Goal: Use online tool/utility: Utilize a website feature to perform a specific function

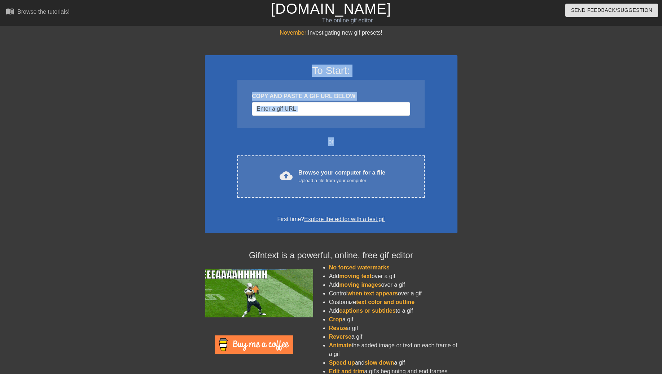
drag, startPoint x: 460, startPoint y: 49, endPoint x: 363, endPoint y: 144, distance: 136.0
click at [363, 144] on div "November: Investigating new gif presets! To Start: COPY AND PASTE A GIF URL BEL…" at bounding box center [331, 205] width 662 height 353
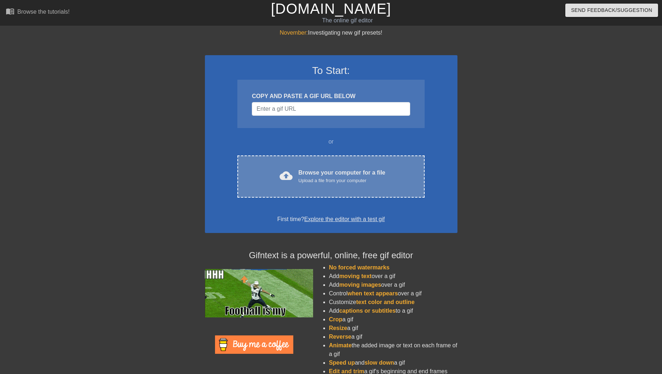
click at [333, 187] on div "cloud_upload Browse your computer for a file Upload a file from your computer C…" at bounding box center [330, 177] width 187 height 42
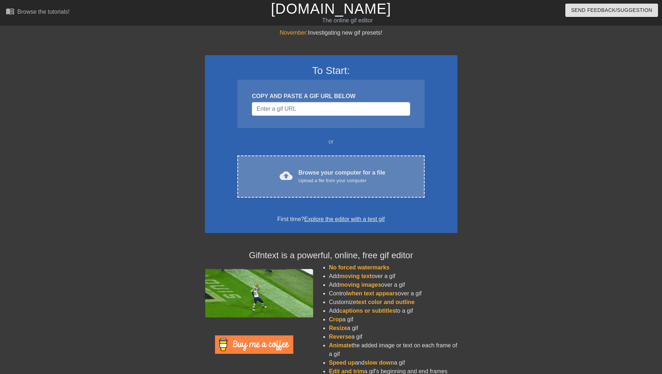
click at [335, 179] on div "Upload a file from your computer" at bounding box center [341, 180] width 87 height 7
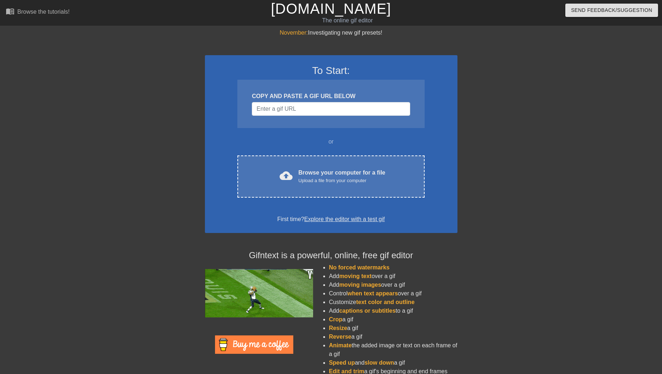
click at [565, 106] on div at bounding box center [520, 137] width 108 height 217
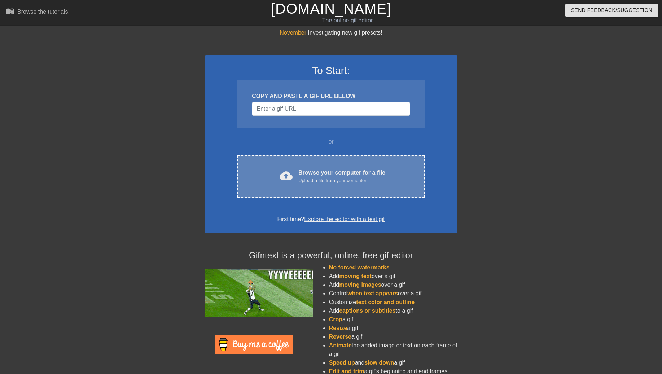
click at [336, 178] on div "Upload a file from your computer" at bounding box center [341, 180] width 87 height 7
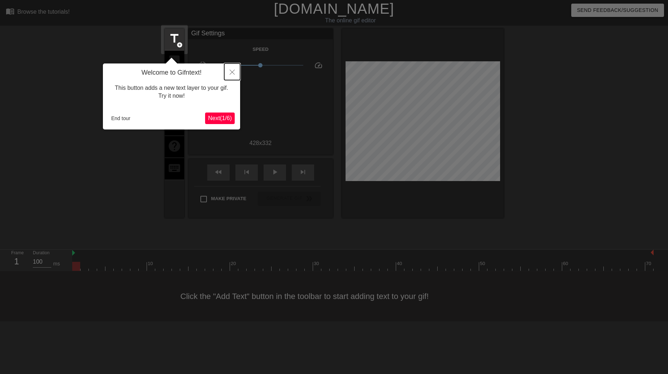
click at [231, 70] on icon "Close" at bounding box center [232, 72] width 5 height 5
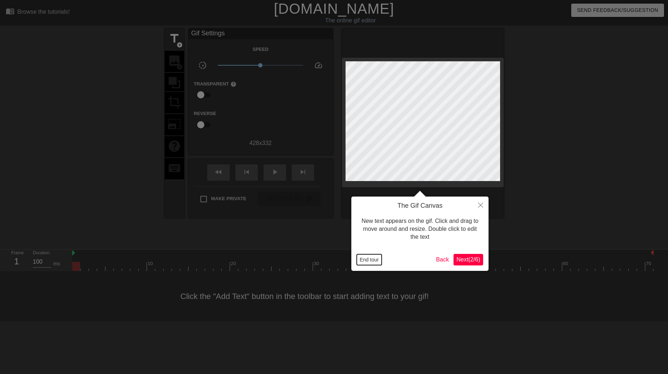
click at [367, 261] on button "End tour" at bounding box center [369, 259] width 25 height 11
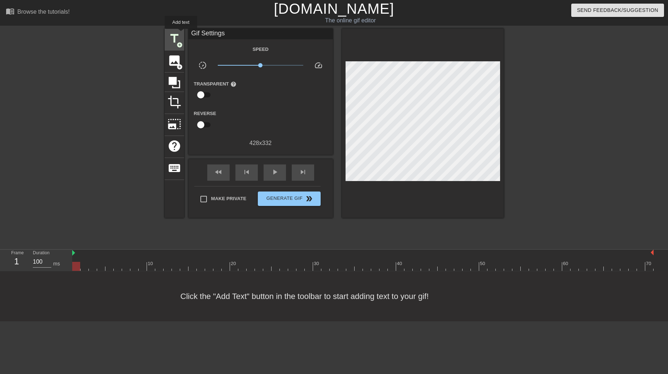
click at [181, 34] on div "title add_circle" at bounding box center [174, 40] width 19 height 22
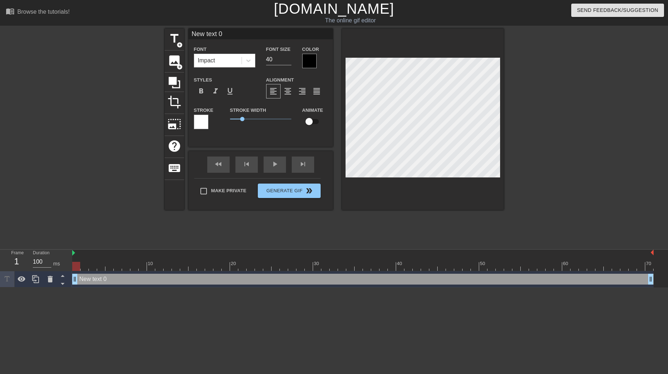
scroll to position [1, 2]
type input "Ne text 0"
type textarea "Ne text 0"
type input "N text 0"
type textarea "N text 0"
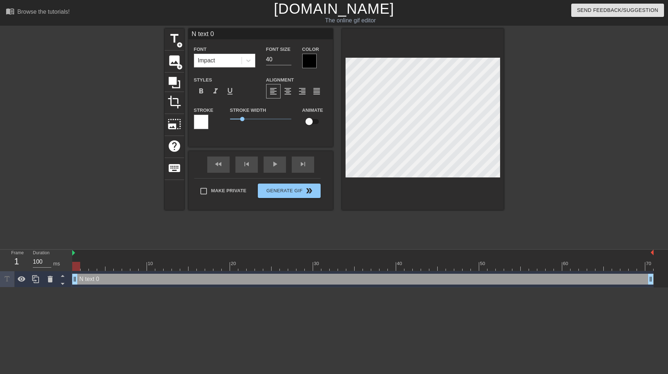
type input "text 0"
type textarea "text 0"
type input "text 0"
type textarea "text 0"
type input "ext 0"
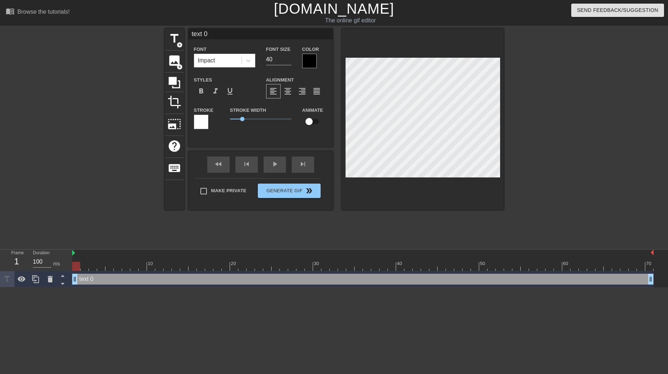
type textarea "ext 0"
type input "xt 0"
type textarea "xt 0"
type input "t 0"
type textarea "t 0"
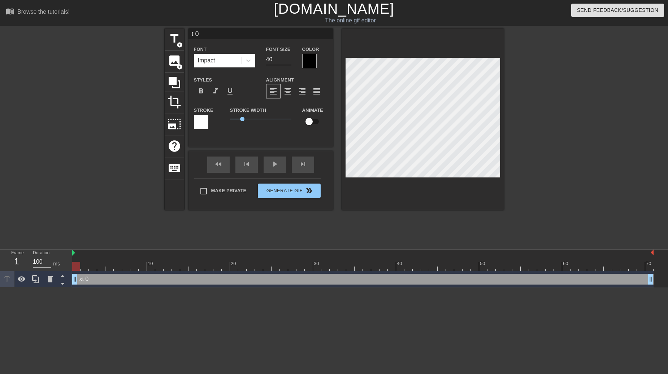
type input "0"
type textarea "0"
type input "0"
type textarea "0"
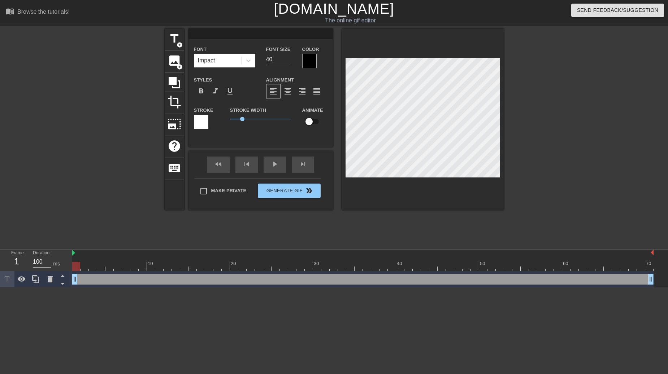
type input "I"
type textarea "I"
type input "If"
type textarea "If"
type input "If"
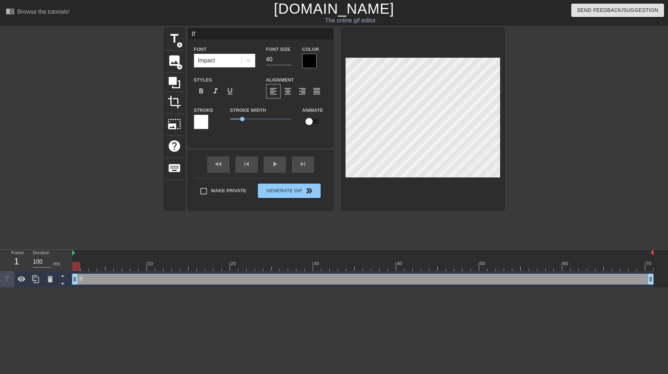
type textarea "If"
type input "If y"
type textarea "If yo"
type input "If you"
type textarea "If you"
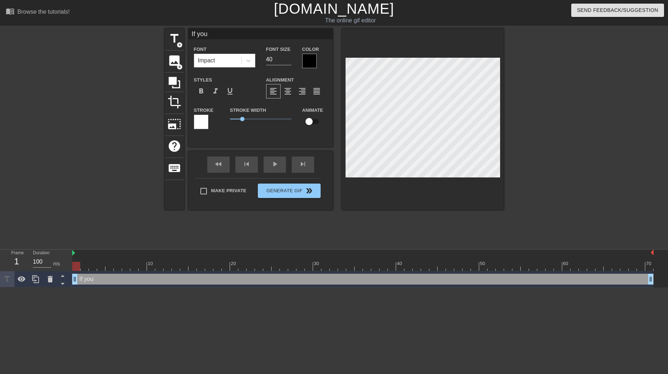
type input "If your"
type textarea "If your"
type input "If your"
type textarea "If your"
type input "If your l"
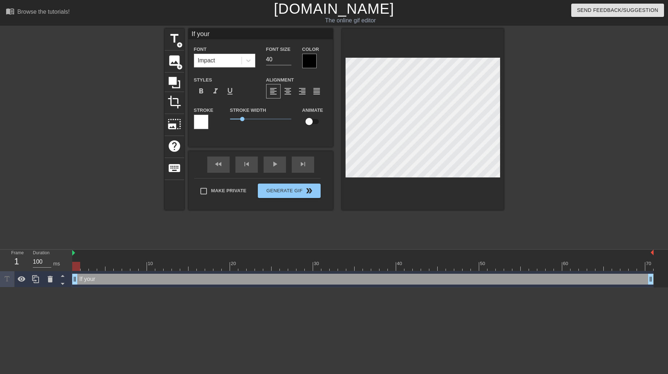
type textarea "If your l"
type input "If your le"
type textarea "If your le"
type input "If your lef"
type textarea "If your lef"
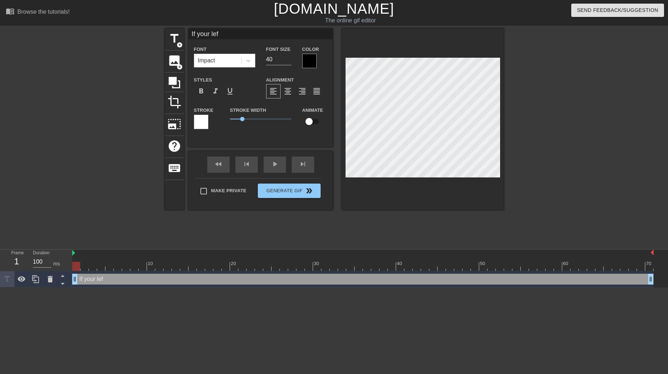
type input "If your left"
type textarea "If your left"
type input "If your left"
type textarea "If your left"
type input "If your left h"
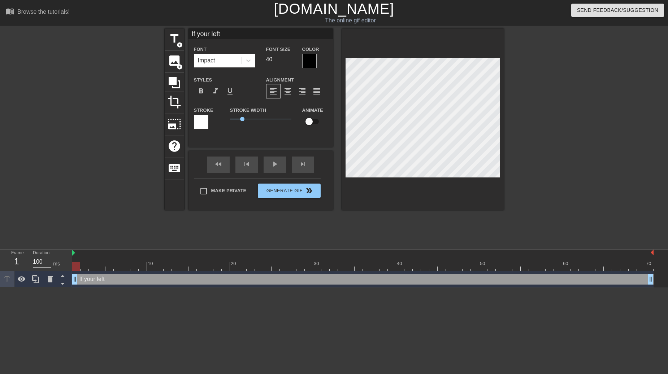
type textarea "If your left h"
type input "If your left he"
type textarea "If your left he"
type input "If your left hee"
type textarea "If your left hee"
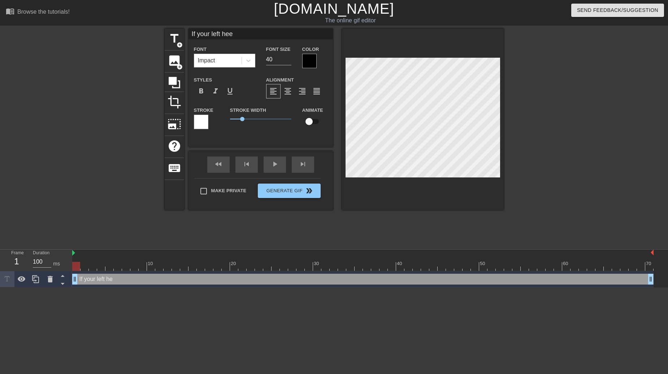
scroll to position [1, 3]
type input "If your left heel"
type textarea "If your left heel"
type input "If your left heel"
type textarea "If your left heel"
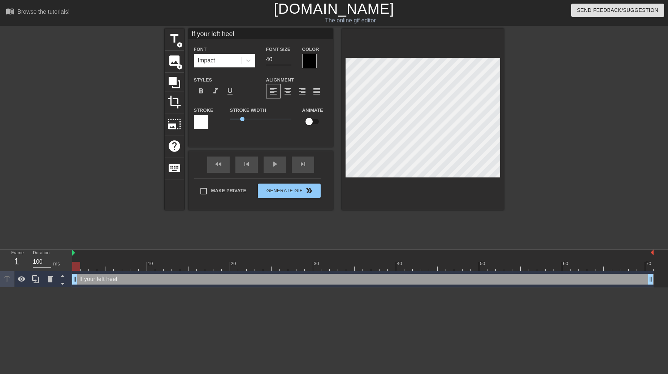
type input "If your left heel h"
type textarea "If your left heel h"
type input "If your left heel ha"
type textarea "If your left heel ha"
type input "If your left heel han"
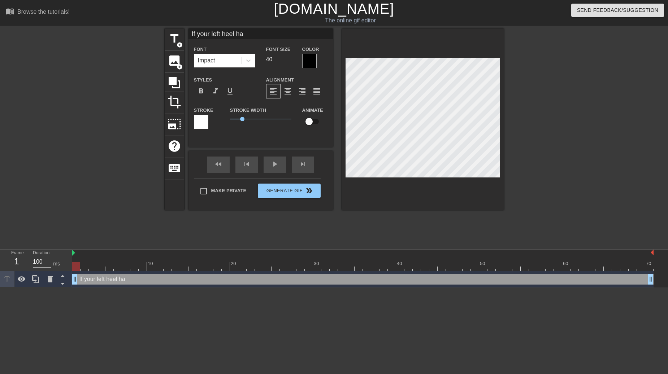
type textarea "If your left heel han"
type input "If your left heel ha"
type textarea "If your left heel ha"
type input "If your left heel has"
type textarea "If your left heel has"
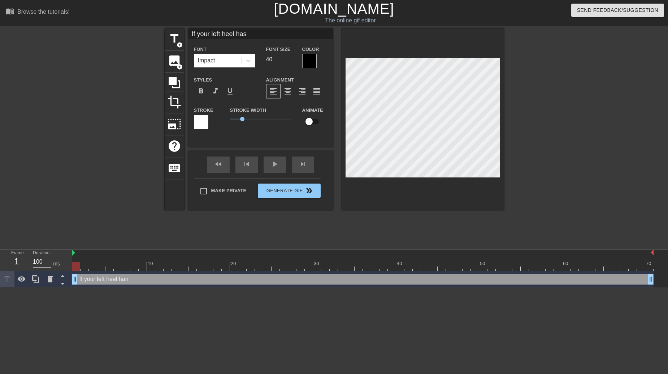
type input "If your left heel hasn"
type textarea "If your left heel hasn"
type input "If your left heel hasn'"
type textarea "If your left heel hasn'"
type input "If your left heel hasn't"
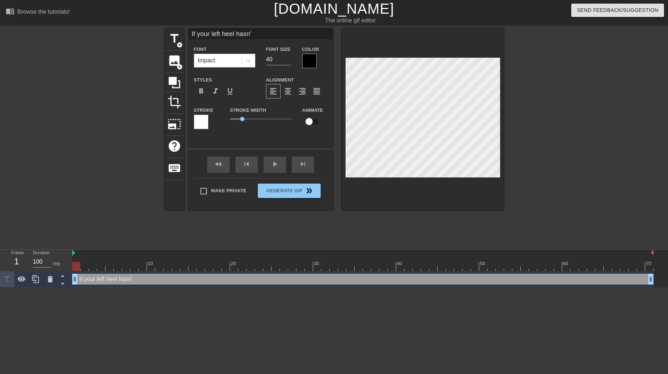
type textarea "If your left heel hasn't"
type input "If your left heel hasn't"
type textarea "If your left heel hasn't"
type input "If your left heel hasn't s"
type textarea "If your left heel hasn't sl"
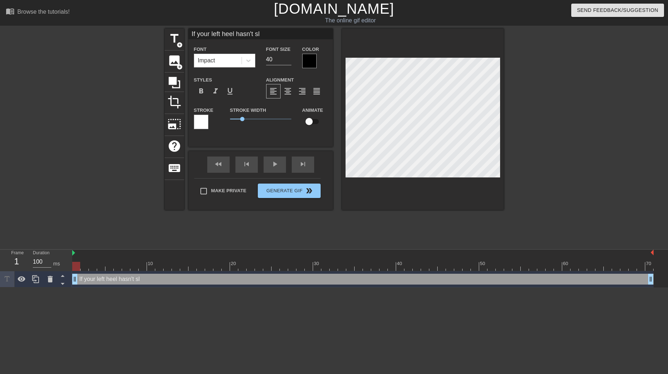
type input "If your left heel hasn't sle"
type textarea "If your left heel hasn't sle"
type input "If your left heel hasn't slee"
type textarea "If your left heel hasn't slee"
type input "If your left heel hasn't sleep"
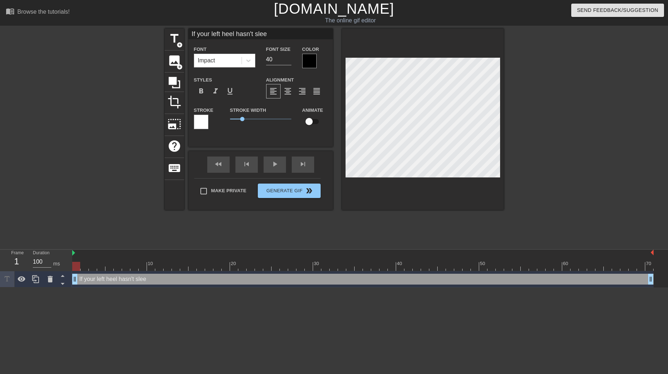
type textarea "If your left heel hasn't sleep"
type input "If your left heel hasn't sleep"
type textarea "If your left heel hasn't sleep"
type input "If your left heel hasn't sleep"
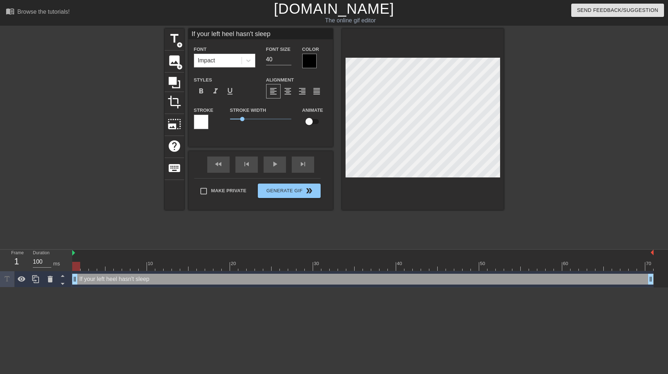
type textarea "If your left heel hasn't sleep"
type input "If your left heel hasn't slee"
type textarea "If your left heel hasn't slee"
type input "If your left heel hasn't sle"
type textarea "If your left heel hasn't sle"
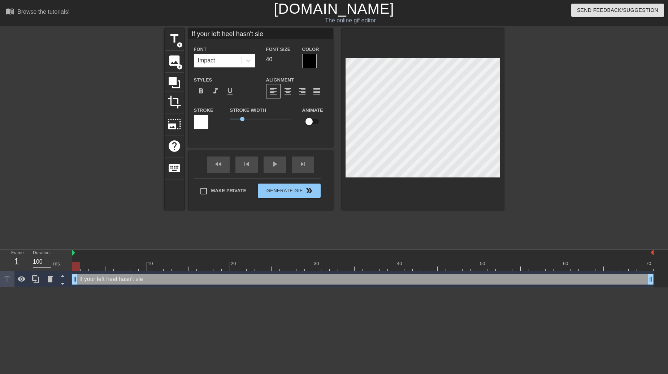
type input "If your left heel hasn't sl"
type textarea "If your left heel hasn't sl"
type input "If your left heel hasn't s"
type textarea "If your left heel hasn't s"
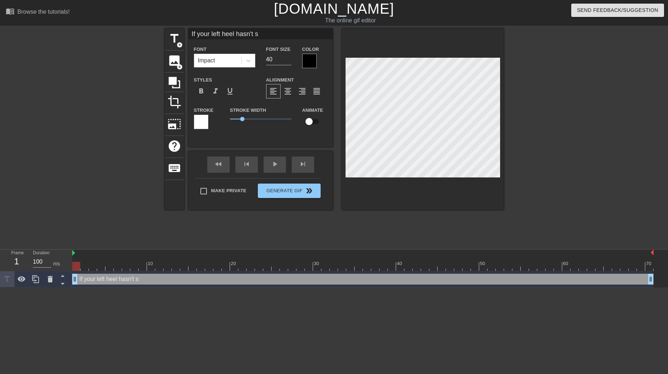
type input "If your left heel hasn't"
type textarea "If your left heel hasn't"
type input "If your left heel hasn't"
type textarea "If your left heel hasn't"
type input "If your left heel hasn't"
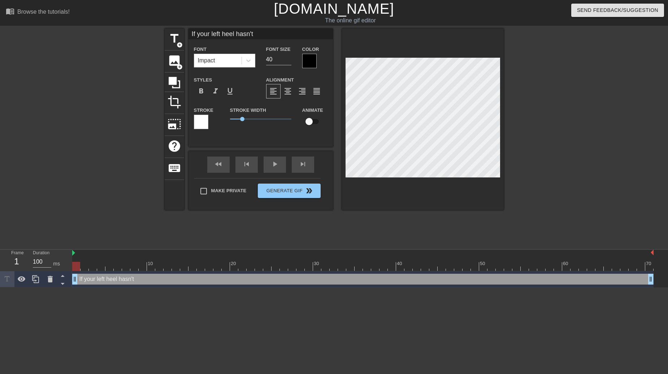
scroll to position [1, 4]
type textarea "If your left heel hasn't"
click at [285, 65] on input "40" at bounding box center [278, 60] width 25 height 12
type input "4"
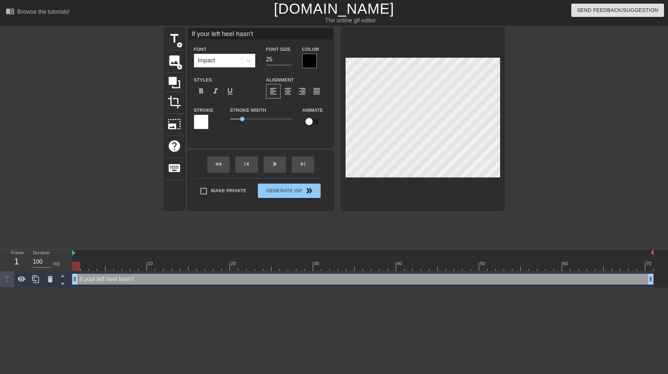
type input "25"
type input "If your left heel hasn't"
type textarea "If your left heel hasn't"
type input "If your left heel hasn't s"
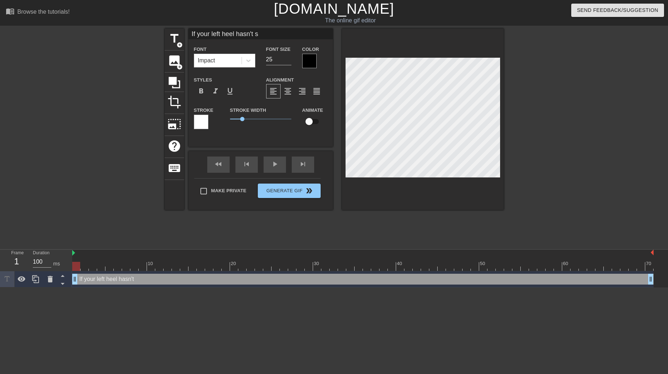
type textarea "If your left heel hasn't sl"
type input "If your left heel hasn't sli"
type textarea "If your left heel hasn't sli"
type input "If your left heel hasn't slip"
type textarea "If your left heel hasn't slip"
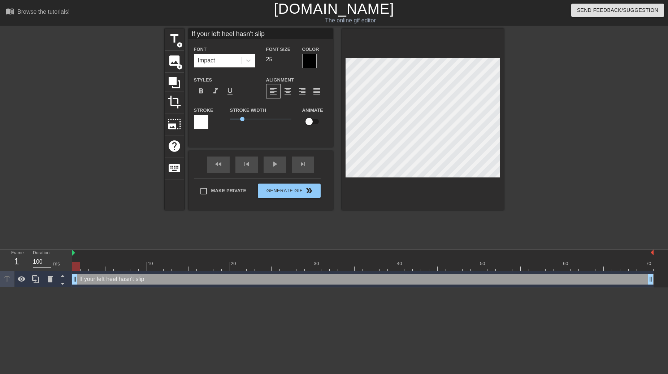
type input "If your left heel hasn't slipp"
type textarea "If your left heel hasn't slipp"
type input "If your left heel hasn't slippe"
type textarea "If your left heel hasn't slippe"
type input "If your left heel hasn't slipped"
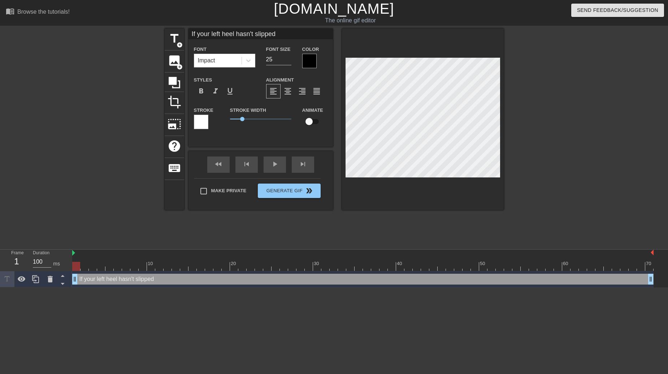
type textarea "If your left heel hasn't slipped"
type input "If your left heel hasn't slipped b"
type textarea "If your left heel hasn't slipped b"
type input "If your left heel hasn't slipped by"
type textarea "If your left heel hasn't slipped by"
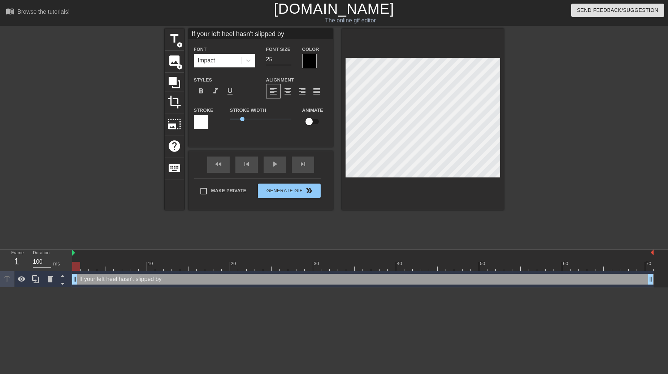
type input "If your left heel hasn't slipped by n"
type textarea "If your left heel hasn't slipped by no"
type input "If your left heel hasn't slipped by n"
type textarea "If your left heel hasn't slipped by n"
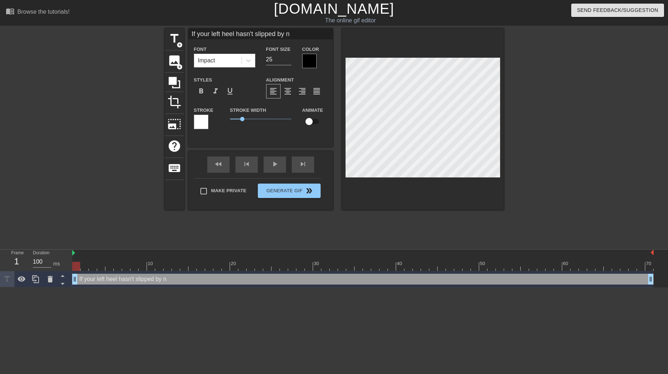
type input "If your left heel hasn't slipped by"
type textarea "If your left heel hasn't slipped by"
type input "If your left heel hasn't slipped by"
type textarea "If your left heel hasn't slipped by"
type input "If your left heel hasn't slipped by"
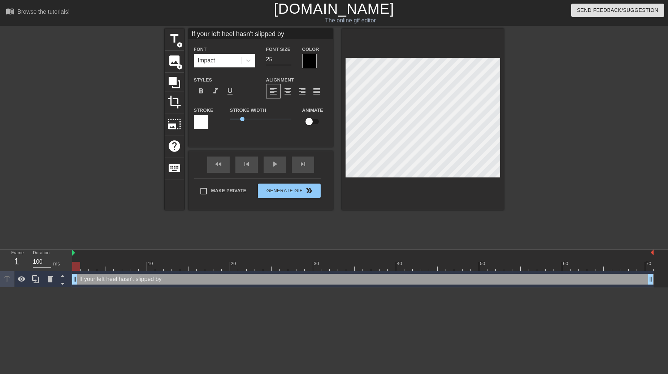
type textarea "If your left heel hasn't slipped by"
type input "If your left heel hasn't slipped byb"
type textarea "If your left heel hasn't slipped by b"
type input "If your left heel hasn't slipped by"
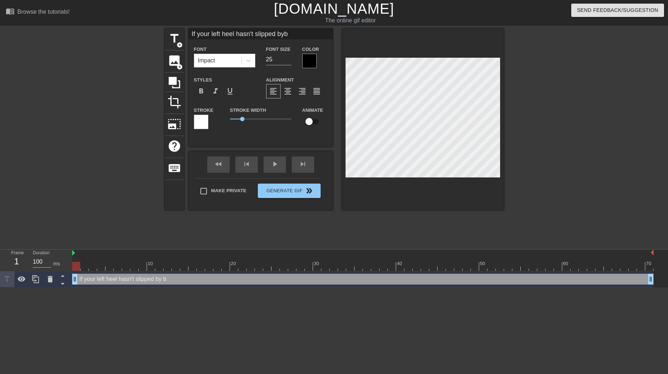
type textarea "If your left heel hasn't slipped by"
type input "If your left heel hasn't slipped byn"
type textarea "If your left heel hasn't slipped by n"
type input "If your left heel hasn't slipped byno"
type textarea "If your left heel hasn't slipped by no"
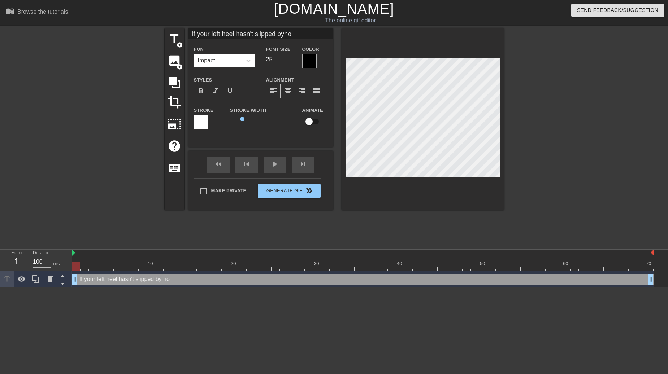
type input "If your left heel hasn't slipped bynow"
type textarea "If your left heel hasn't slipped by now"
click at [202, 123] on div at bounding box center [201, 122] width 14 height 14
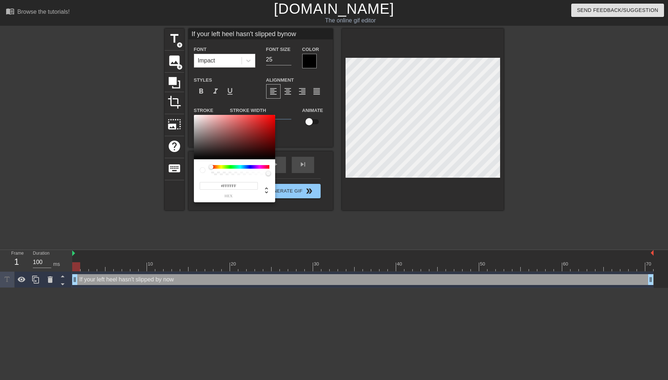
type input "If your left heel hasn't slipped bynow"
type input "#BE0505"
type input "If your left heel hasn't slipped bynow"
type input "#[DATE]"
type input "If your left heel hasn't slipped bynow"
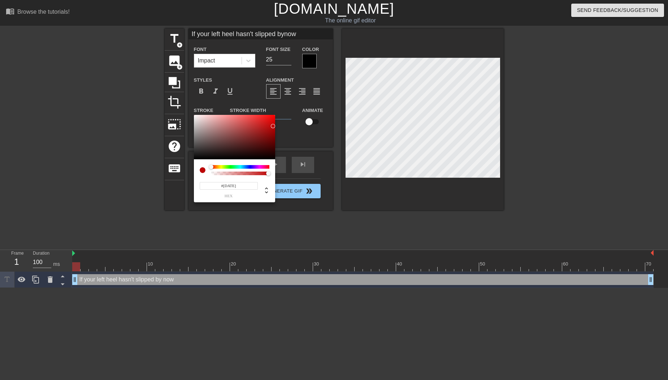
type input "#A30A0A"
type input "If your left heel hasn't slipped bynow"
type input "#890F0F"
type input "If your left heel hasn't slipped bynow"
type input "#5D0D0D"
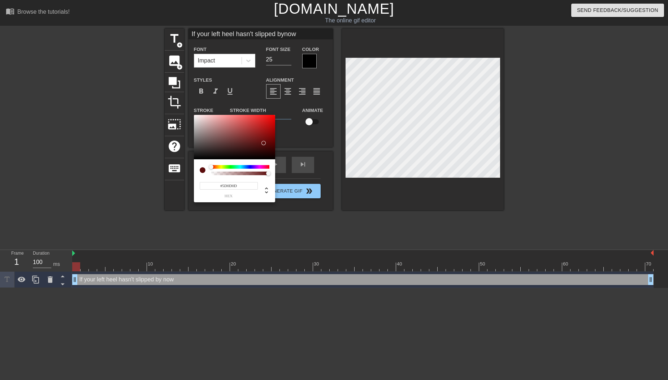
type input "If your left heel hasn't slipped bynow"
type input "#4F0B0B"
type input "If your left heel hasn't slipped bynow"
type input "#4B0B0B"
type input "If your left heel hasn't slipped bynow"
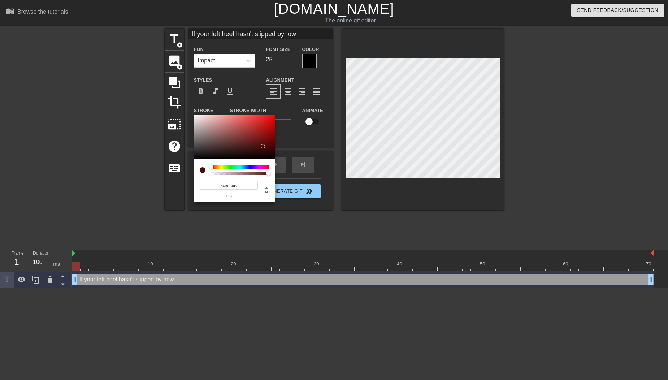
type input "#490A0A"
type input "If your left heel hasn't slipped bynow"
type input "#420909"
type input "If your left heel hasn't slipped bynow"
type input "#3C0808"
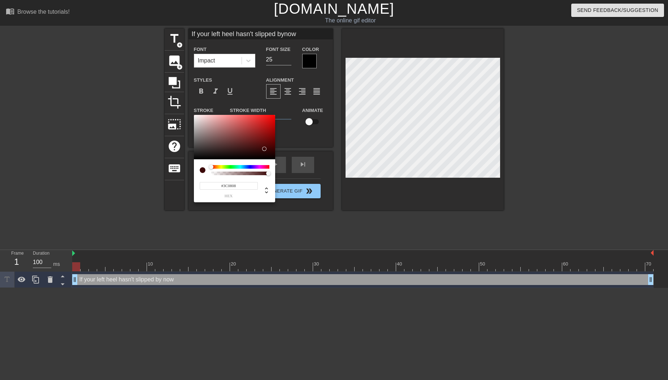
type input "If your left heel hasn't slipped bynow"
type input "#380707"
type input "If your left heel hasn't slipped bynow"
type input "#280303"
type input "If your left heel hasn't slipped bynow"
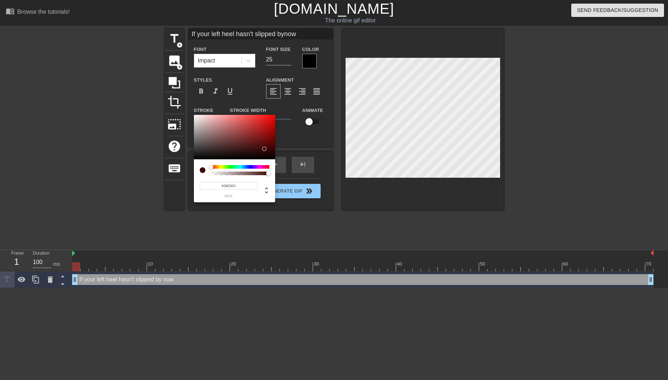
type input "#260202"
type input "If your left heel hasn't slipped bynow"
type input "#240202"
type input "If your left heel hasn't slipped bynow"
type input "#210202"
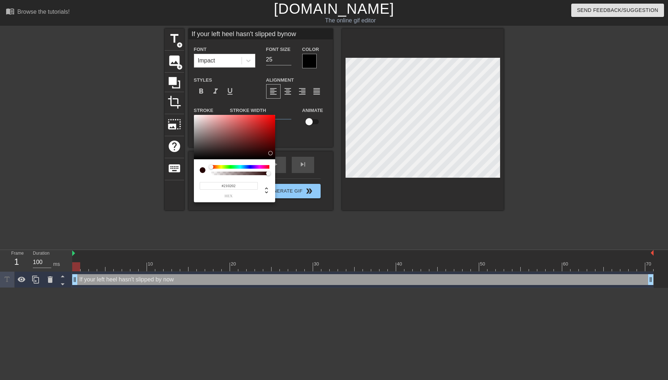
type input "If your left heel hasn't slipped bynow"
type input "#1D0202"
type input "If your left heel hasn't slipped bynow"
type input "#1B0202"
type input "If your left heel hasn't slipped bynow"
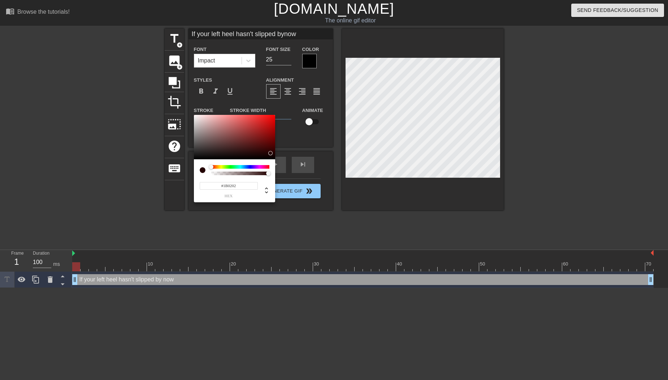
type input "#190202"
type input "If your left heel hasn't slipped bynow"
type input "#190303"
type input "If your left heel hasn't slipped bynow"
type input "#150303"
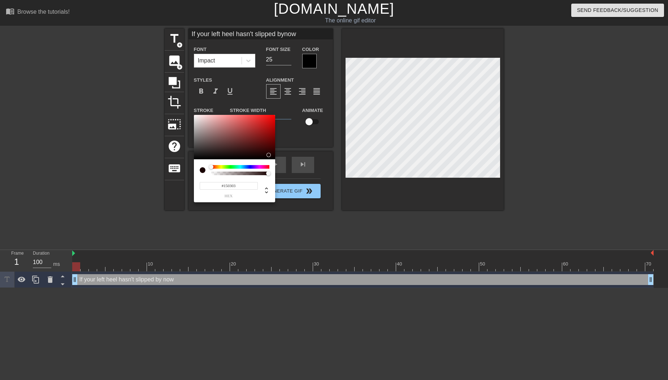
type input "If your left heel hasn't slipped bynow"
type input "#110202"
type input "If your left heel hasn't slipped bynow"
type input "#0F0202"
type input "If your left heel hasn't slipped bynow"
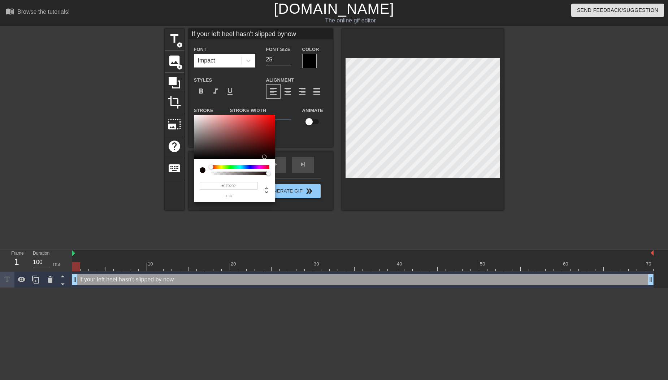
type input "#340404"
type input "If your left heel hasn't slipped bynow"
type input "#000000"
type input "If your left heel hasn't slipped bynow"
type input "#030000"
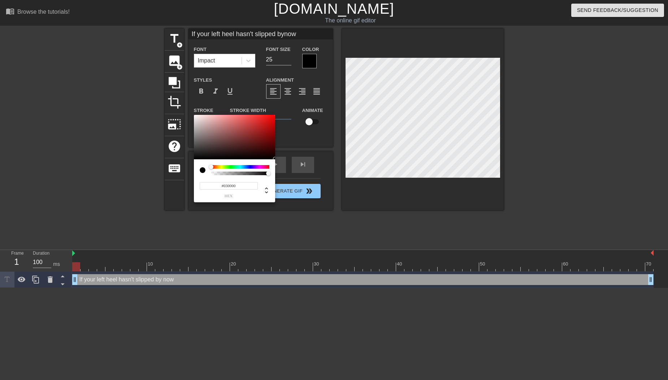
type input "If your left heel hasn't slipped bynow"
type input "#070101"
type input "If your left heel hasn't slipped bynow"
type input "#130303"
type input "If your left heel hasn't slipped bynow"
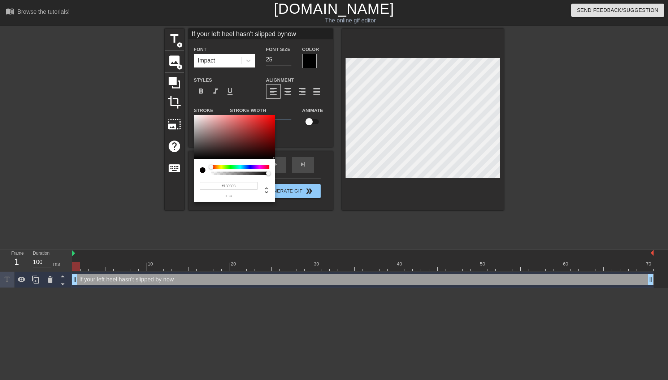
type input "#2A0F0F"
type input "If your left heel hasn't slipped bynow"
type input "#301919"
type input "If your left heel hasn't slipped bynow"
type input "#322424"
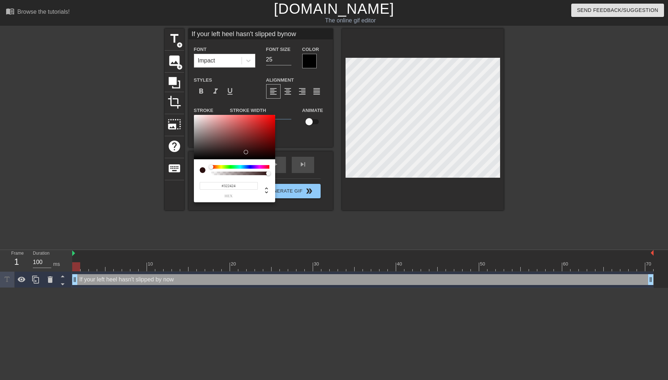
type input "If your left heel hasn't slipped bynow"
type input "#3E3A3A"
drag, startPoint x: 273, startPoint y: 126, endPoint x: 278, endPoint y: 154, distance: 29.0
click at [278, 154] on div "#1B0000 hex" at bounding box center [334, 190] width 668 height 380
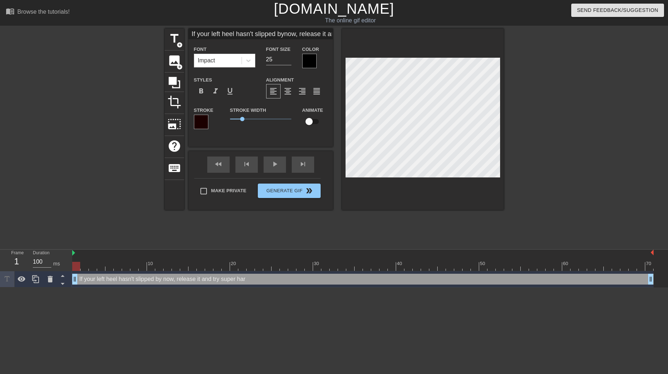
scroll to position [1, 5]
click at [292, 90] on div "format_align_center" at bounding box center [287, 91] width 14 height 14
click at [303, 59] on div at bounding box center [309, 61] width 14 height 14
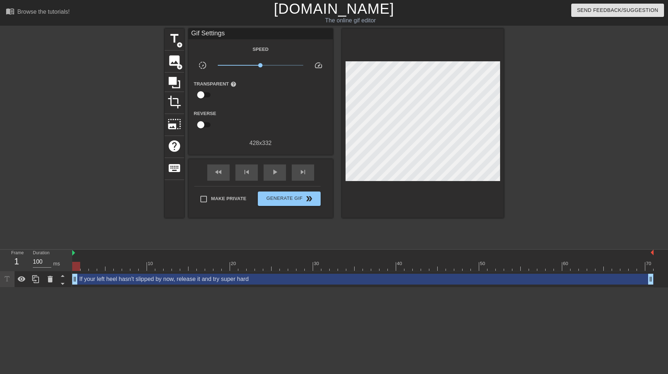
drag, startPoint x: 301, startPoint y: 68, endPoint x: 301, endPoint y: 51, distance: 17.0
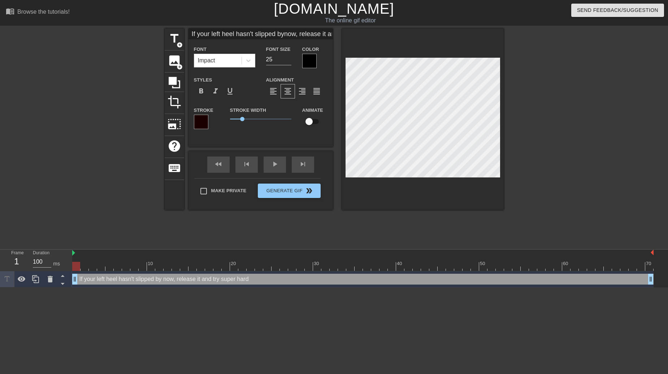
click at [308, 57] on div at bounding box center [309, 61] width 14 height 14
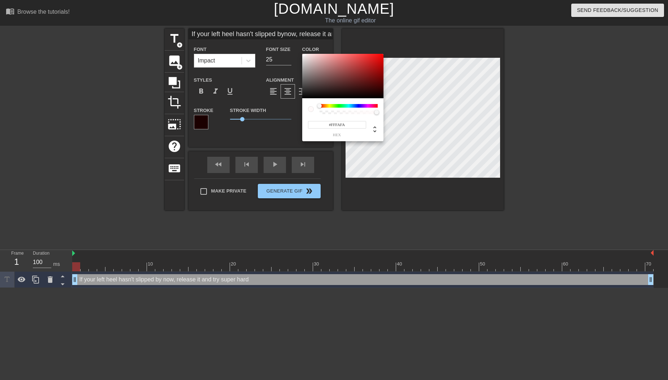
drag, startPoint x: 303, startPoint y: 67, endPoint x: 303, endPoint y: 50, distance: 17.0
click at [303, 50] on div "#FFFAFA hex" at bounding box center [334, 190] width 668 height 380
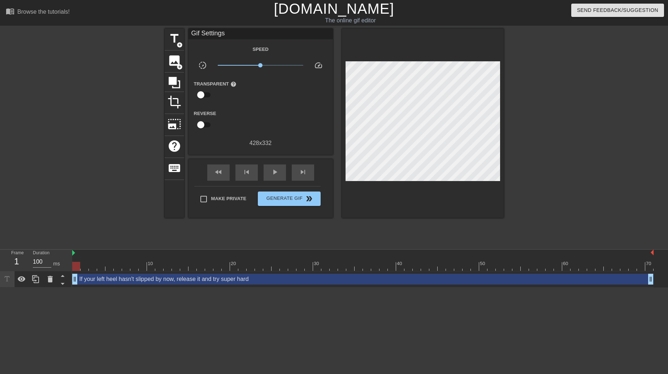
drag, startPoint x: 303, startPoint y: 51, endPoint x: 304, endPoint y: 58, distance: 7.3
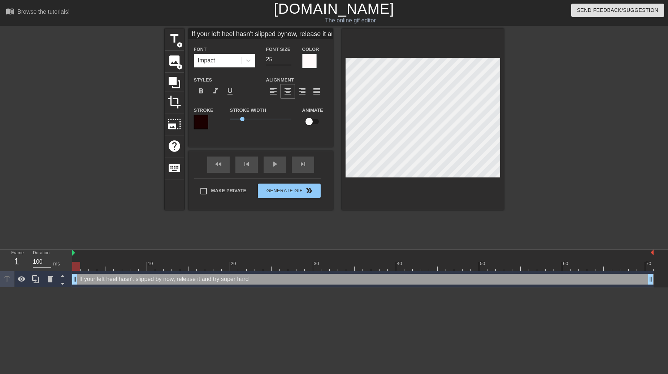
click at [308, 57] on div at bounding box center [309, 61] width 14 height 14
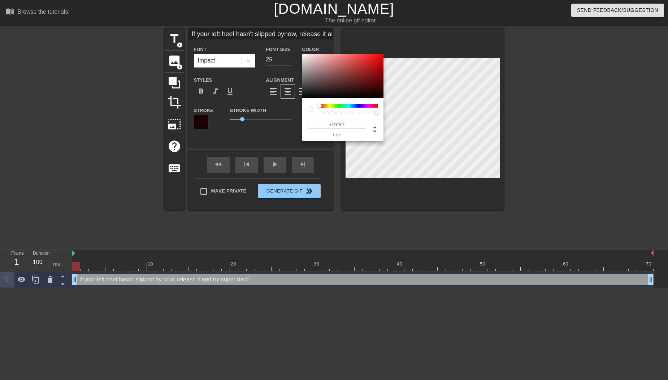
drag, startPoint x: 324, startPoint y: 78, endPoint x: 305, endPoint y: 53, distance: 31.6
click at [305, 54] on div at bounding box center [342, 76] width 81 height 45
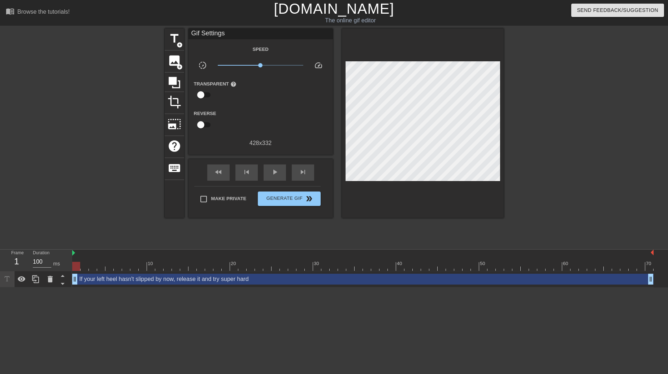
click at [245, 119] on div at bounding box center [236, 120] width 48 height 23
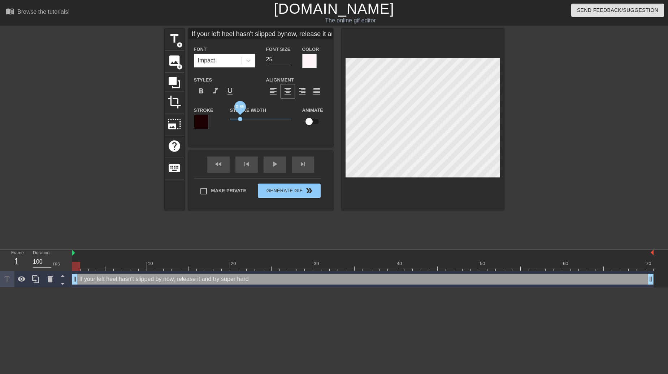
click at [240, 120] on span "0.85" at bounding box center [240, 119] width 4 height 4
click at [196, 93] on div "format_bold" at bounding box center [201, 91] width 14 height 14
click at [276, 59] on input "25" at bounding box center [278, 60] width 25 height 12
click at [290, 59] on input "24" at bounding box center [278, 60] width 25 height 12
click at [290, 59] on input "23" at bounding box center [278, 60] width 25 height 12
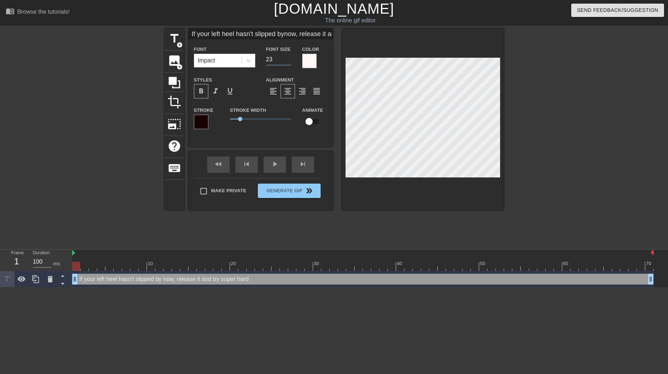
click at [539, 174] on div at bounding box center [566, 137] width 108 height 217
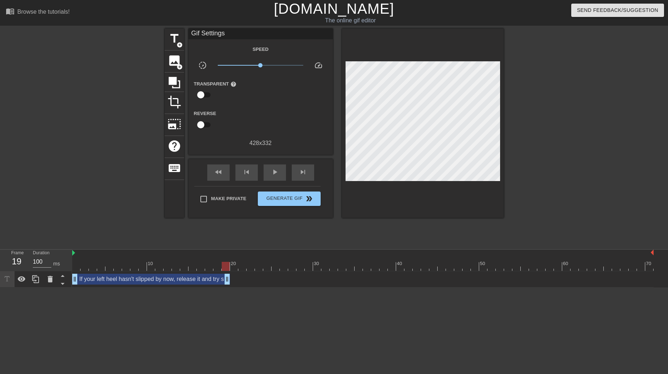
drag, startPoint x: 650, startPoint y: 280, endPoint x: 224, endPoint y: 270, distance: 426.3
click at [224, 270] on div "10 20 30 40 50 60 70 If your left heel hasn't slipped by now, release it and tr…" at bounding box center [369, 269] width 595 height 38
drag, startPoint x: 227, startPoint y: 280, endPoint x: 349, endPoint y: 284, distance: 121.3
drag, startPoint x: 351, startPoint y: 280, endPoint x: 310, endPoint y: 280, distance: 41.5
click at [175, 43] on span "title" at bounding box center [174, 39] width 14 height 14
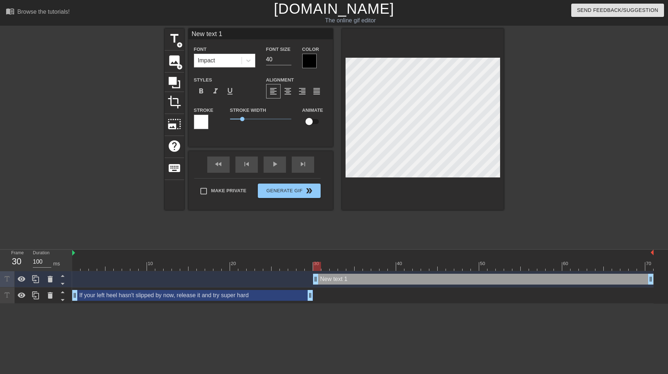
drag, startPoint x: 305, startPoint y: 277, endPoint x: 312, endPoint y: 277, distance: 6.9
click at [312, 277] on div "New text 1 drag_handle drag_handle" at bounding box center [362, 279] width 581 height 11
click at [279, 296] on div "If your left heel hasn't slipped by now, release it and try super hard drag_han…" at bounding box center [192, 295] width 241 height 11
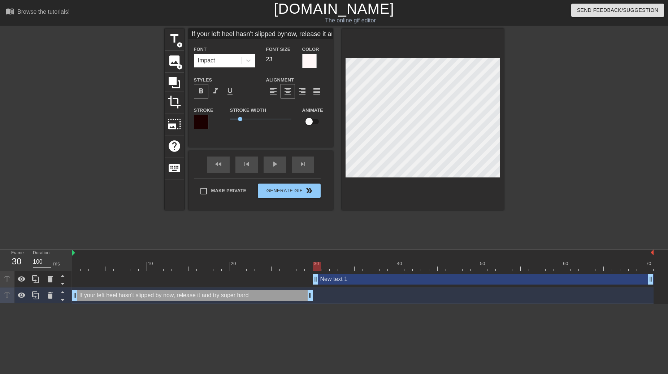
click at [284, 299] on div "If your left heel hasn't slipped by now, release it and try super hard drag_han…" at bounding box center [192, 295] width 241 height 11
click at [286, 297] on div "If your left heel hasn't slipped by now, release it and try super hard drag_han…" at bounding box center [192, 295] width 241 height 11
click at [320, 279] on div "New text 1 drag_handle drag_handle" at bounding box center [483, 279] width 340 height 11
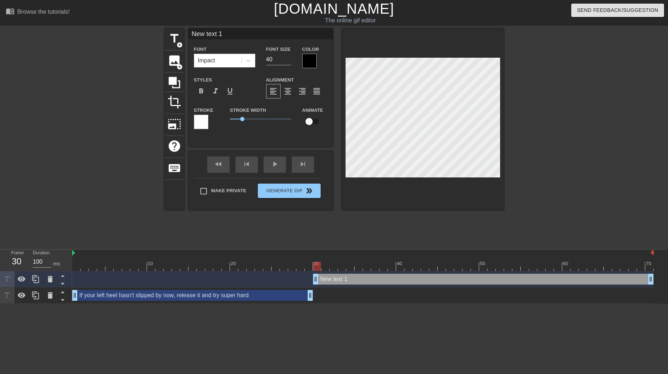
click at [303, 297] on div "If your left heel hasn't slipped by now, release it and try super hard drag_han…" at bounding box center [192, 295] width 241 height 11
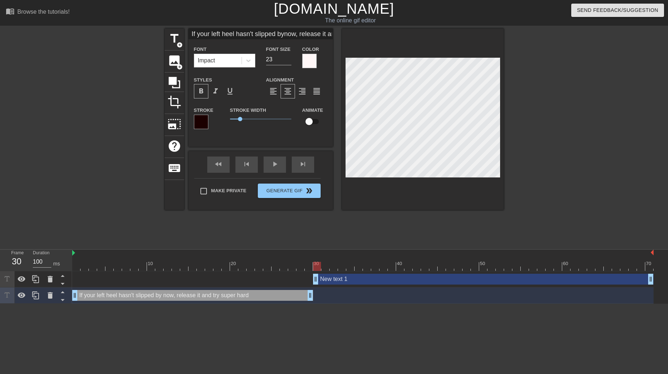
click at [335, 280] on div "New text 1 drag_handle drag_handle" at bounding box center [483, 279] width 340 height 11
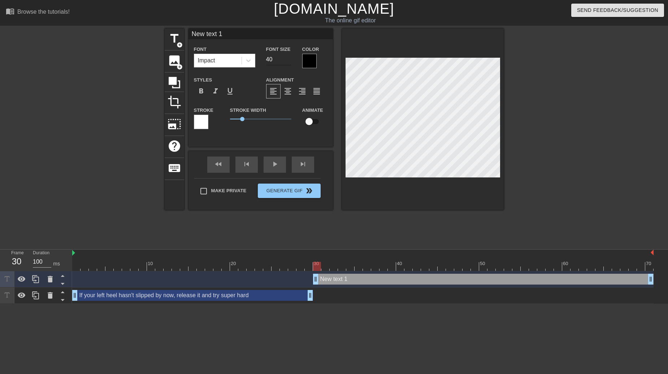
click at [270, 58] on input "40" at bounding box center [278, 60] width 25 height 12
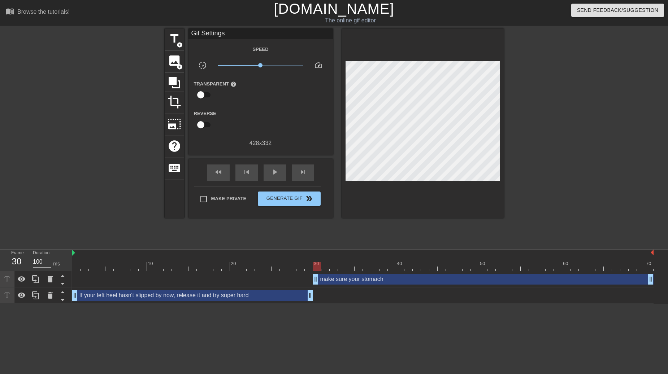
scroll to position [1, 3]
click at [389, 279] on div "make sure your stomach drag_handle drag_handle" at bounding box center [483, 279] width 340 height 11
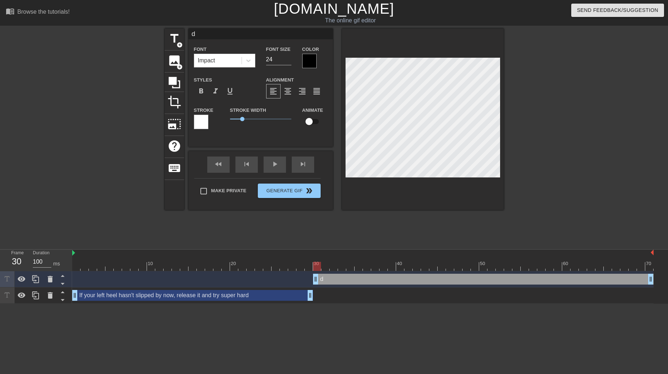
scroll to position [1, 1]
click at [47, 279] on icon at bounding box center [50, 279] width 9 height 9
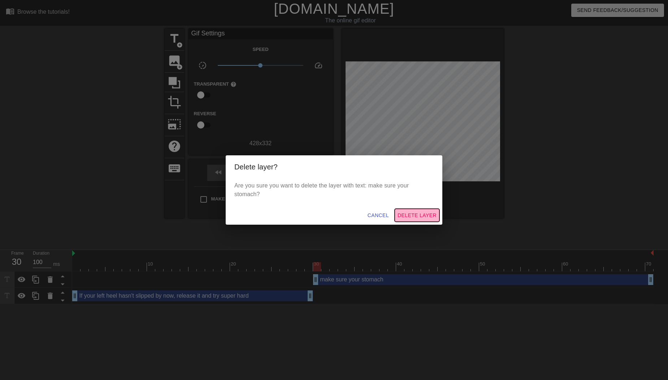
click at [422, 214] on span "Delete Layer" at bounding box center [416, 215] width 39 height 9
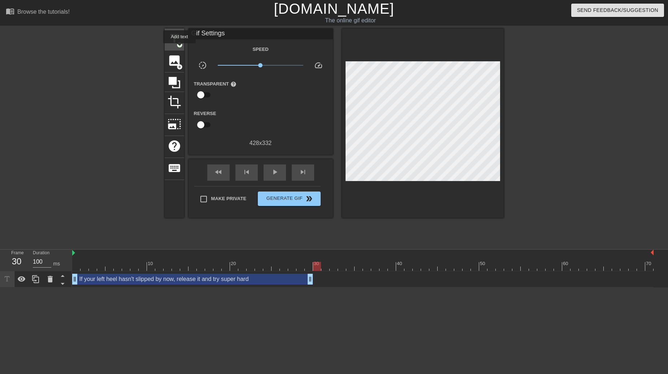
click at [179, 48] on div "title add_circle" at bounding box center [174, 40] width 19 height 22
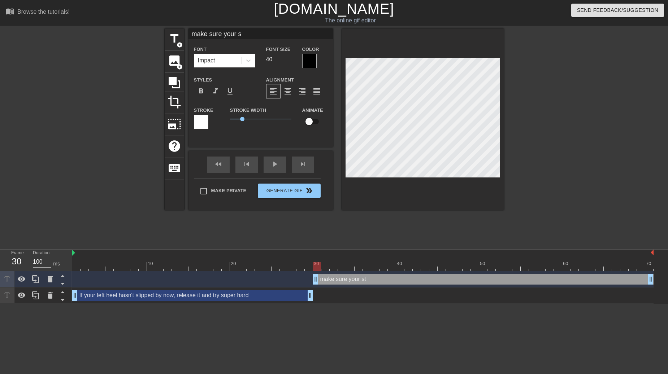
scroll to position [1, 3]
click at [272, 56] on input "40" at bounding box center [278, 60] width 25 height 12
click at [253, 295] on div "If your left heel hasn't slipped by now, release it and try super hard drag_han…" at bounding box center [192, 295] width 241 height 11
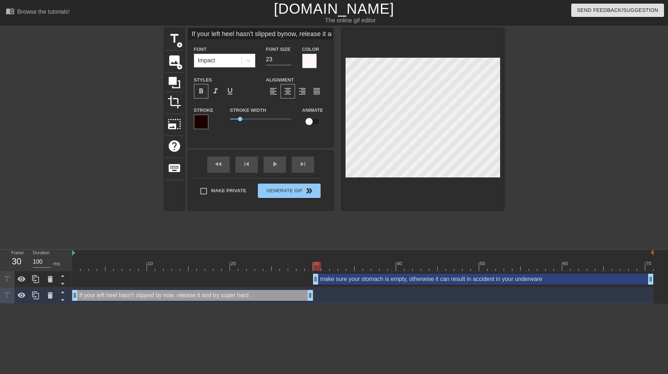
click at [326, 280] on div "make sure your stomach is empty, otherwise it can result in accident in your un…" at bounding box center [483, 279] width 340 height 11
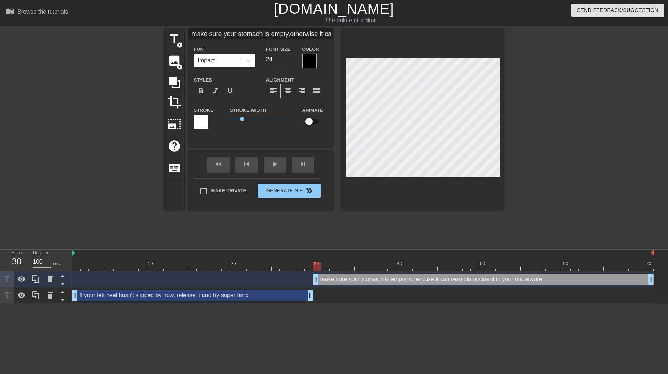
click at [287, 298] on div "If your left heel hasn't slipped by now, release it and try super hard drag_han…" at bounding box center [192, 295] width 241 height 11
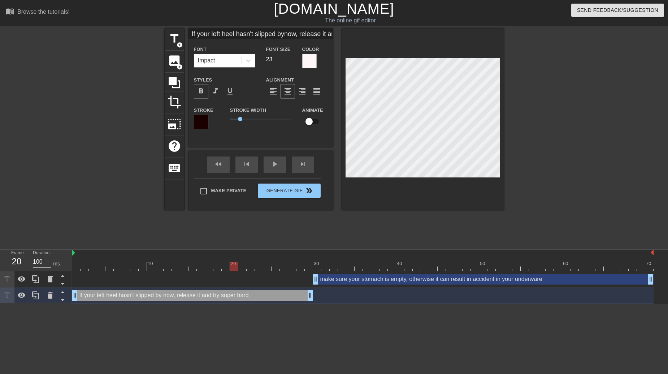
drag, startPoint x: 79, startPoint y: 264, endPoint x: 234, endPoint y: 258, distance: 155.3
click at [234, 258] on div "10 20 30 40 50 60 70" at bounding box center [362, 260] width 581 height 21
click at [331, 277] on div "make sure your stomach is empty, otherwise it can result in accident in your un…" at bounding box center [483, 279] width 340 height 11
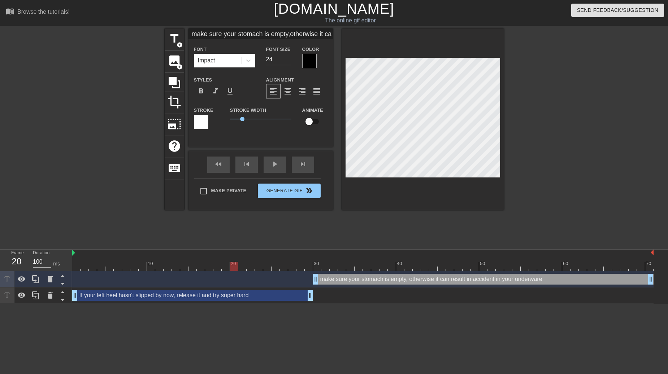
click at [270, 62] on input "24" at bounding box center [278, 60] width 25 height 12
click at [380, 278] on div "make sure your stomach is empty, otherwise it can result in accident in your un…" at bounding box center [483, 279] width 340 height 11
click at [288, 95] on div "format_align_center" at bounding box center [287, 91] width 14 height 14
click at [203, 94] on span "format_bold" at bounding box center [201, 91] width 9 height 9
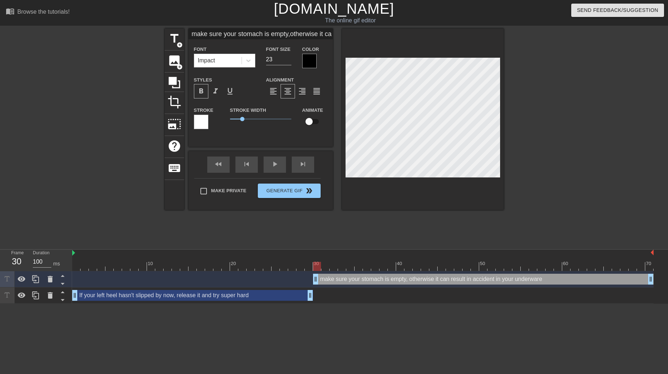
click at [266, 295] on div "If your left heel hasn't slipped by now, release it and try super hard drag_han…" at bounding box center [192, 295] width 241 height 11
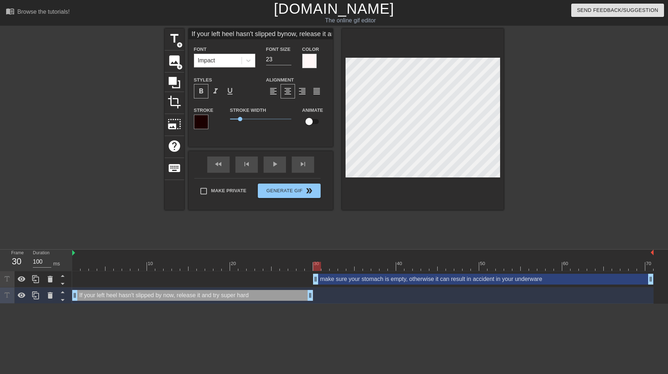
click at [338, 282] on div "make sure your stomach is empty, otherwise it can result in accident in your un…" at bounding box center [483, 279] width 340 height 11
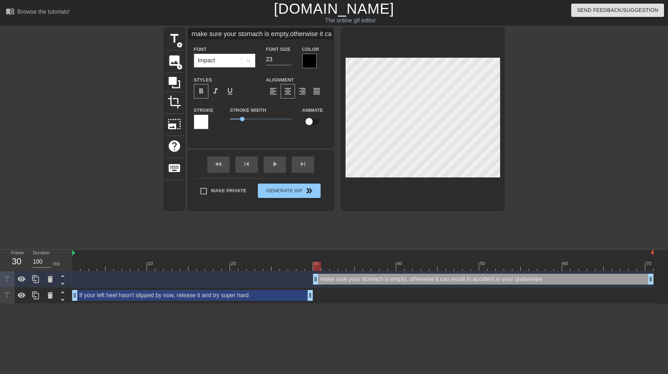
click at [305, 60] on div at bounding box center [309, 61] width 14 height 14
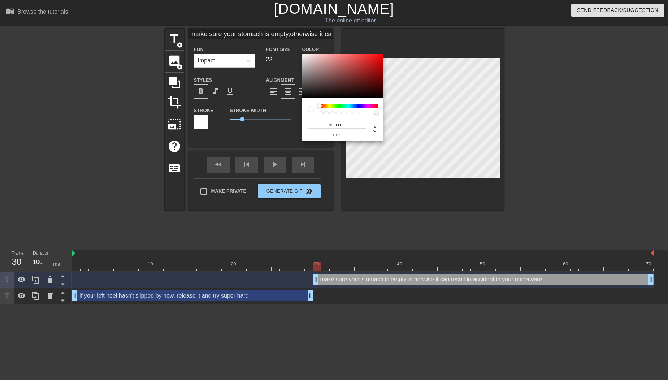
drag, startPoint x: 311, startPoint y: 63, endPoint x: 298, endPoint y: 48, distance: 19.7
click at [298, 48] on div "#FFFFFF hex" at bounding box center [334, 190] width 668 height 380
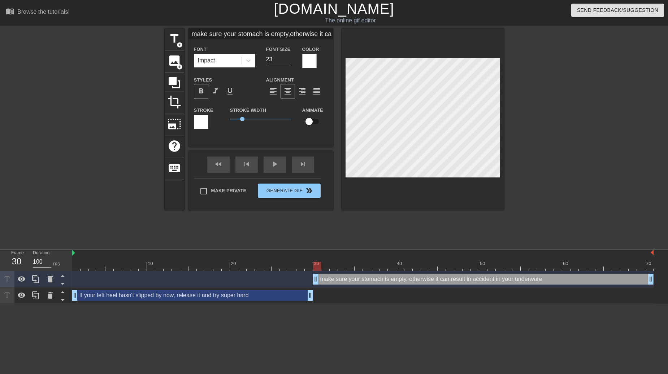
click at [201, 121] on div at bounding box center [201, 122] width 14 height 14
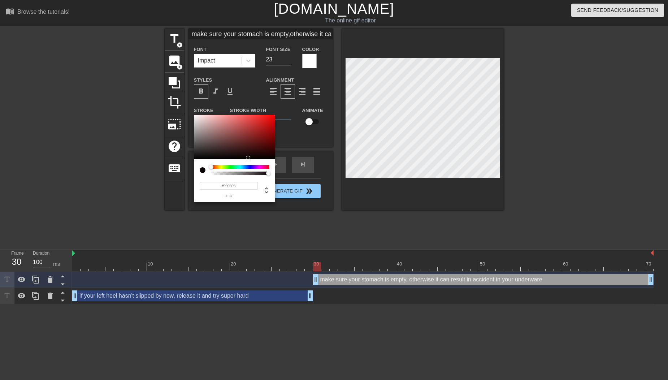
drag, startPoint x: 201, startPoint y: 136, endPoint x: 194, endPoint y: 158, distance: 23.1
click at [194, 158] on div at bounding box center [234, 137] width 81 height 45
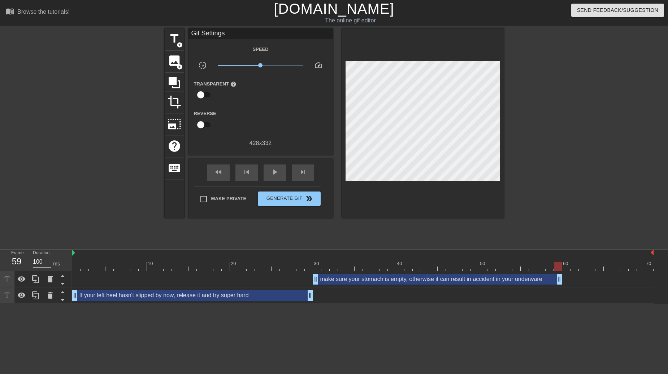
drag, startPoint x: 650, startPoint y: 282, endPoint x: 558, endPoint y: 282, distance: 92.4
click at [176, 45] on span "add_circle" at bounding box center [179, 45] width 6 height 6
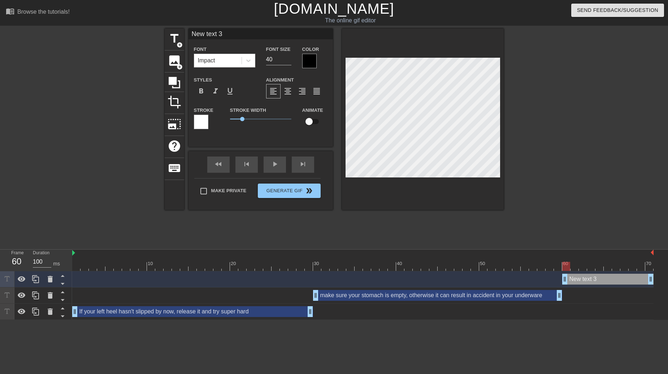
drag, startPoint x: 554, startPoint y: 281, endPoint x: 564, endPoint y: 279, distance: 10.7
click at [577, 280] on div "New text 3 drag_handle drag_handle" at bounding box center [607, 279] width 91 height 11
click at [44, 278] on div at bounding box center [50, 279] width 14 height 16
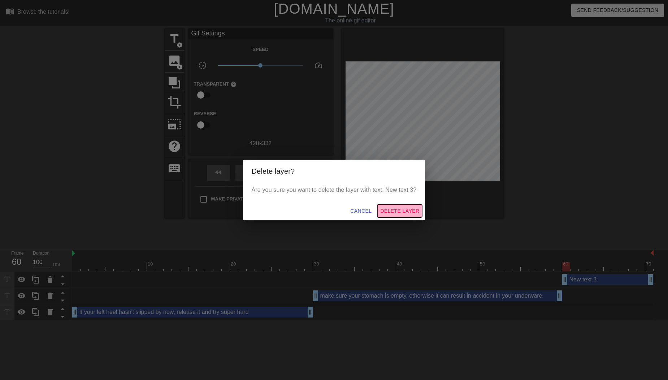
click at [414, 213] on span "Delete Layer" at bounding box center [399, 210] width 39 height 9
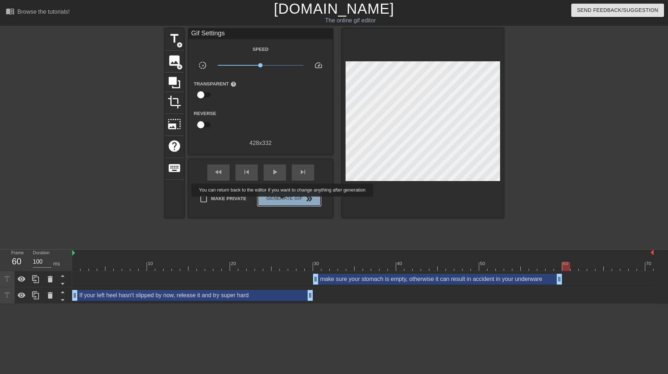
click at [282, 202] on span "Generate Gif double_arrow" at bounding box center [289, 198] width 57 height 9
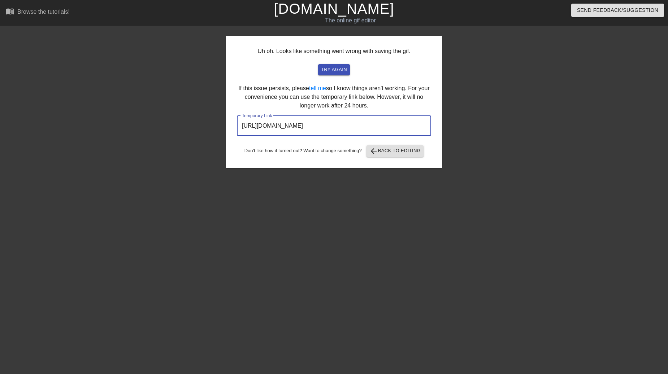
click at [337, 123] on input "[URL][DOMAIN_NAME]" at bounding box center [334, 126] width 194 height 20
click at [335, 73] on span "try again" at bounding box center [334, 70] width 26 height 8
